Goal: Navigation & Orientation: Find specific page/section

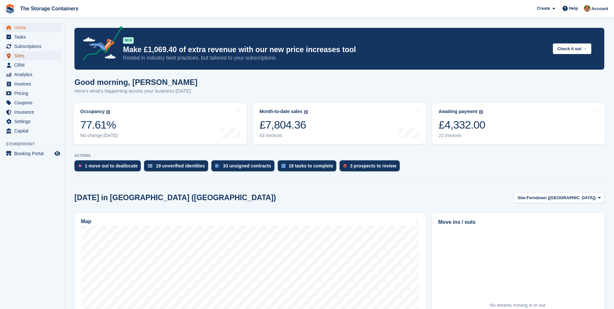
click at [28, 53] on span "Sites" at bounding box center [33, 55] width 39 height 9
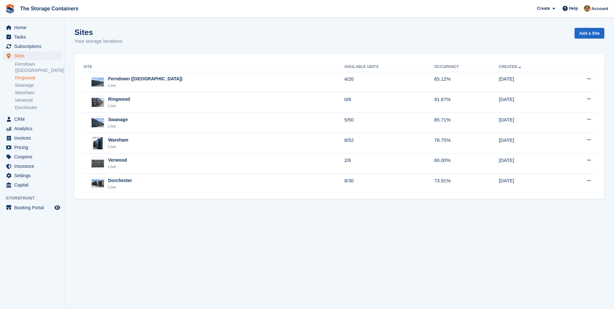
click at [32, 75] on link "Ringwood" at bounding box center [38, 78] width 46 height 6
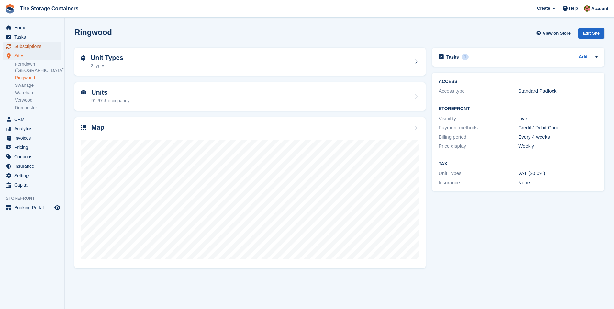
click at [25, 46] on span "Subscriptions" at bounding box center [33, 46] width 39 height 9
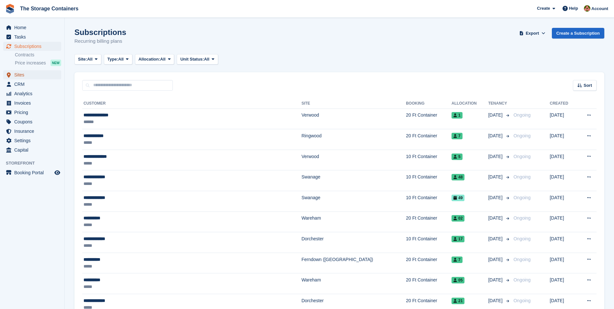
click at [24, 76] on span "Sites" at bounding box center [33, 74] width 39 height 9
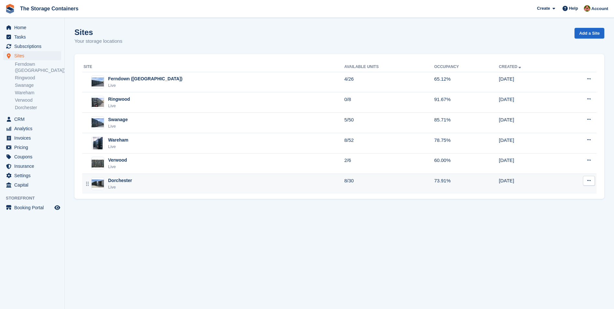
click at [180, 178] on div "Dorchester Live" at bounding box center [213, 183] width 261 height 13
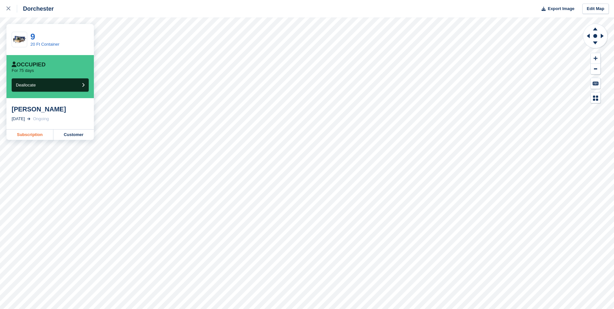
click at [32, 134] on link "Subscription" at bounding box center [29, 134] width 47 height 10
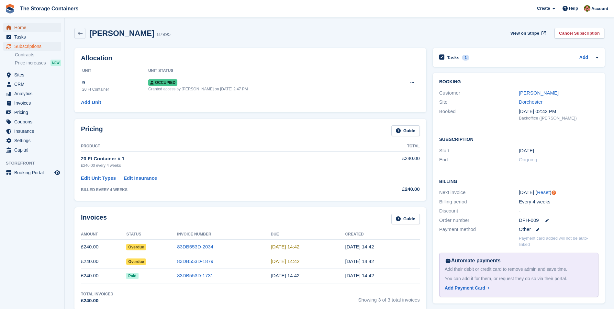
click at [48, 27] on span "Home" at bounding box center [33, 27] width 39 height 9
